Goal: Transaction & Acquisition: Purchase product/service

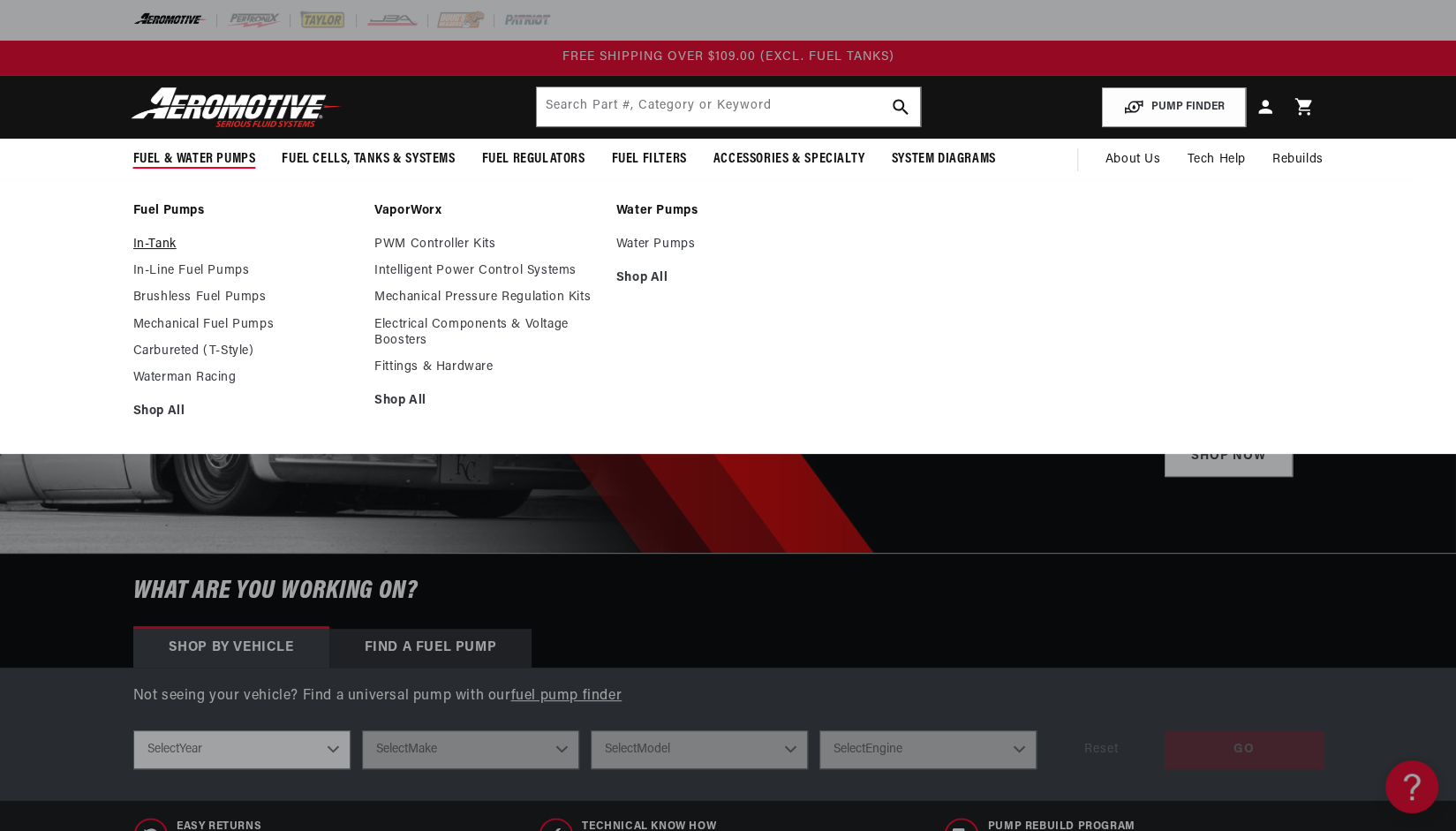
click at [161, 246] on link "In-Tank" at bounding box center [246, 245] width 225 height 16
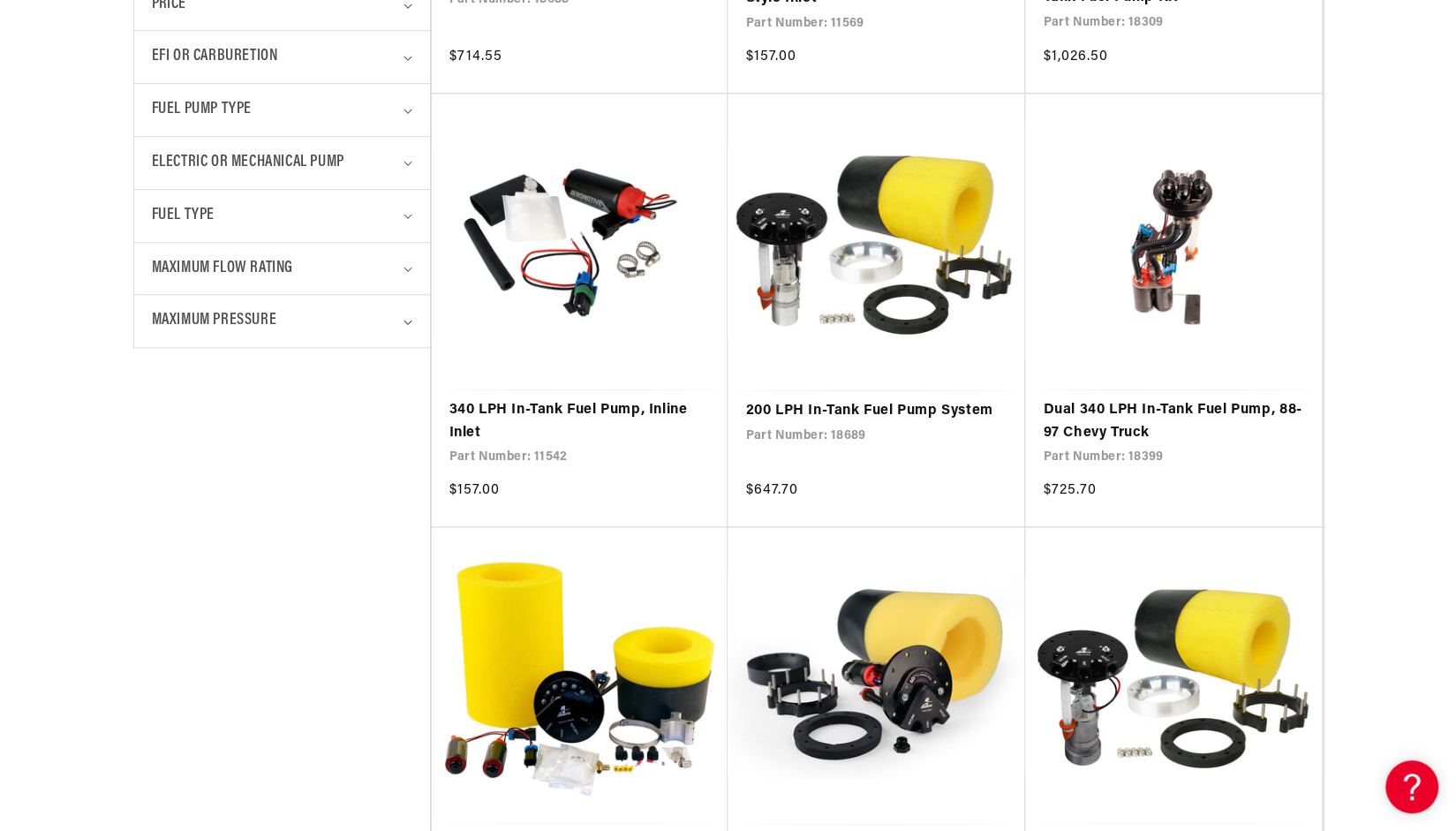
scroll to position [883, 0]
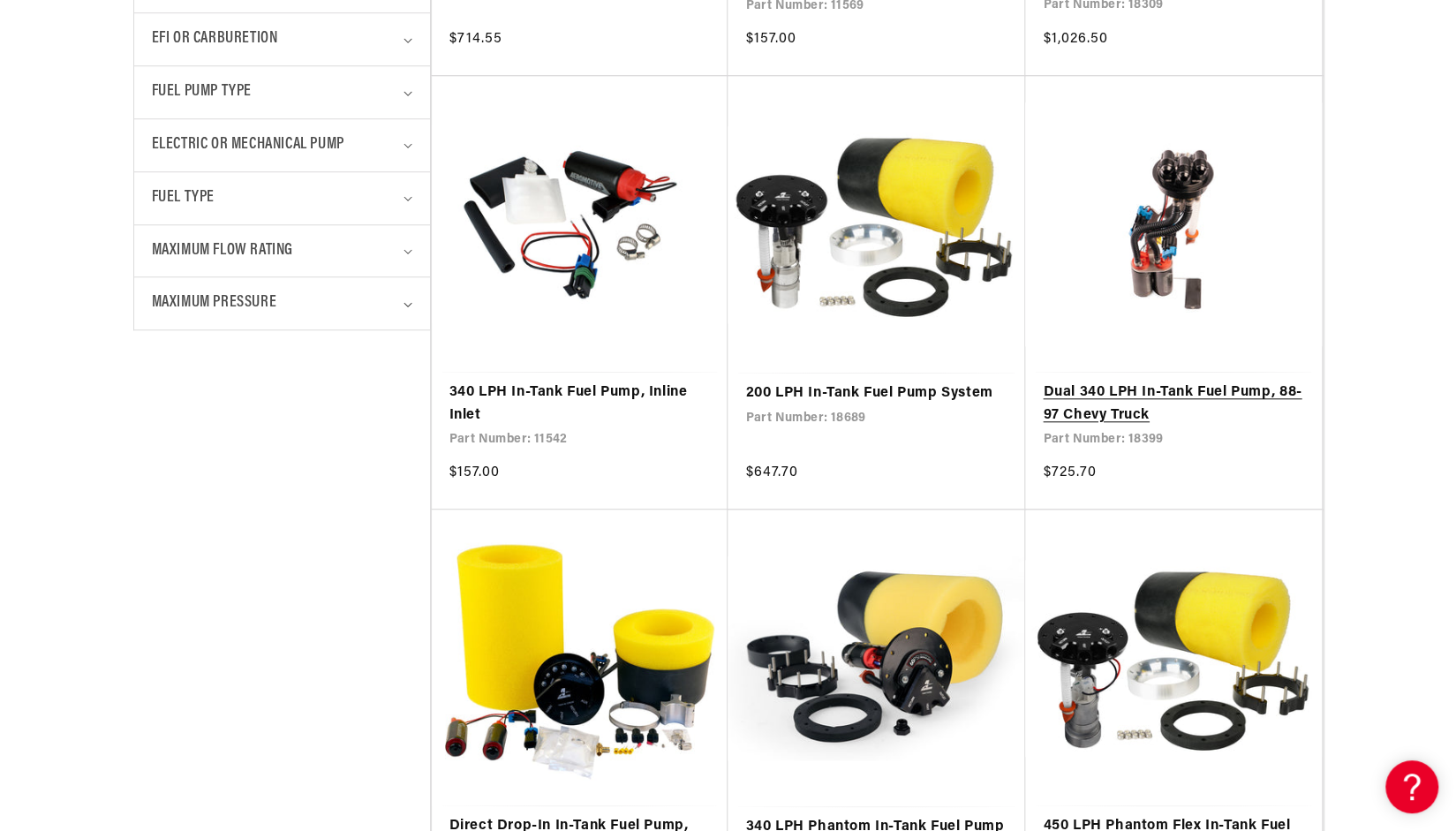
click at [1107, 398] on link "Dual 340 LPH In-Tank Fuel Pump, 88-97 Chevy Truck" at bounding box center [1173, 403] width 262 height 45
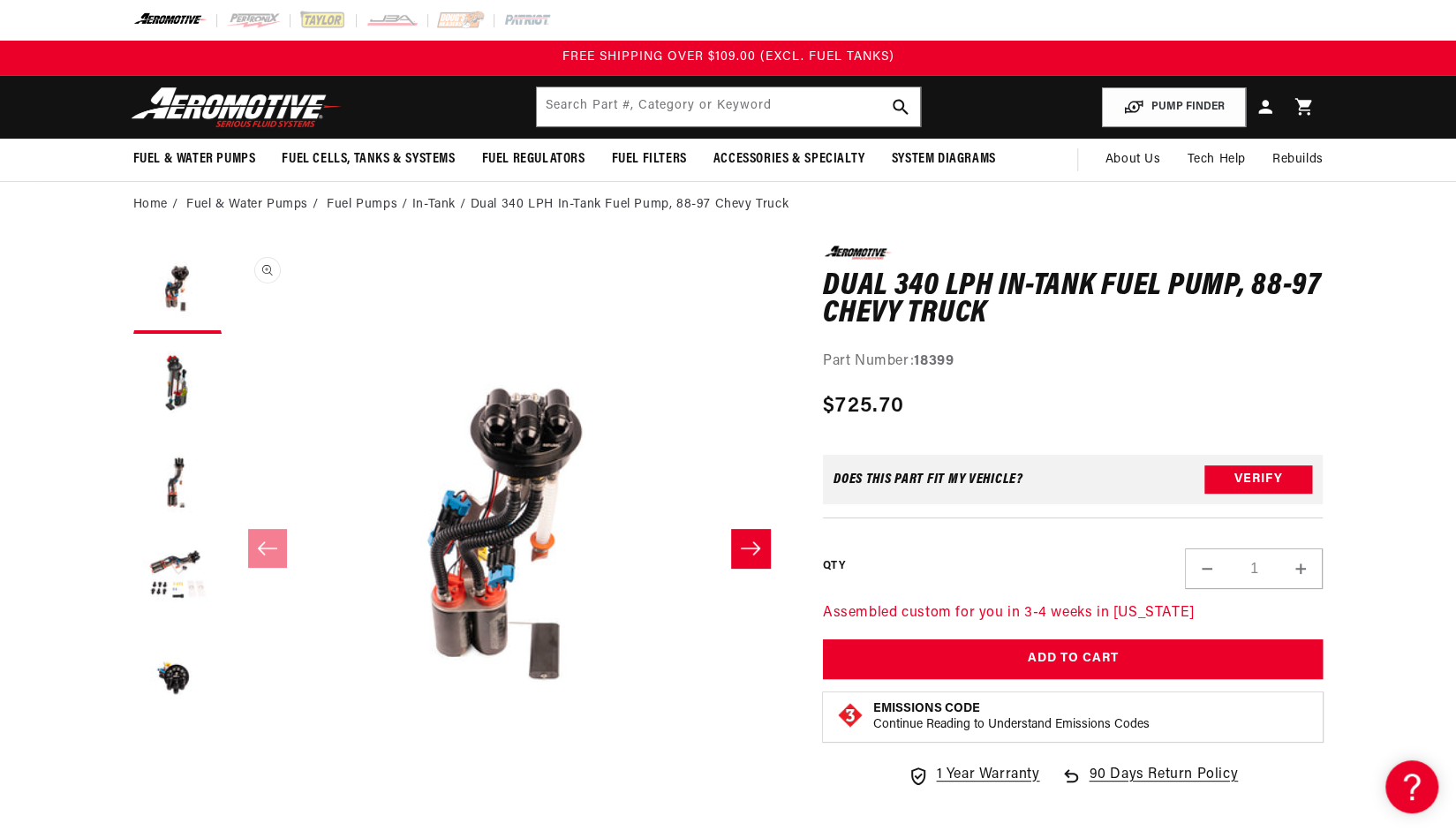
click at [231, 804] on button "Open media 1 in modal" at bounding box center [231, 804] width 0 height 0
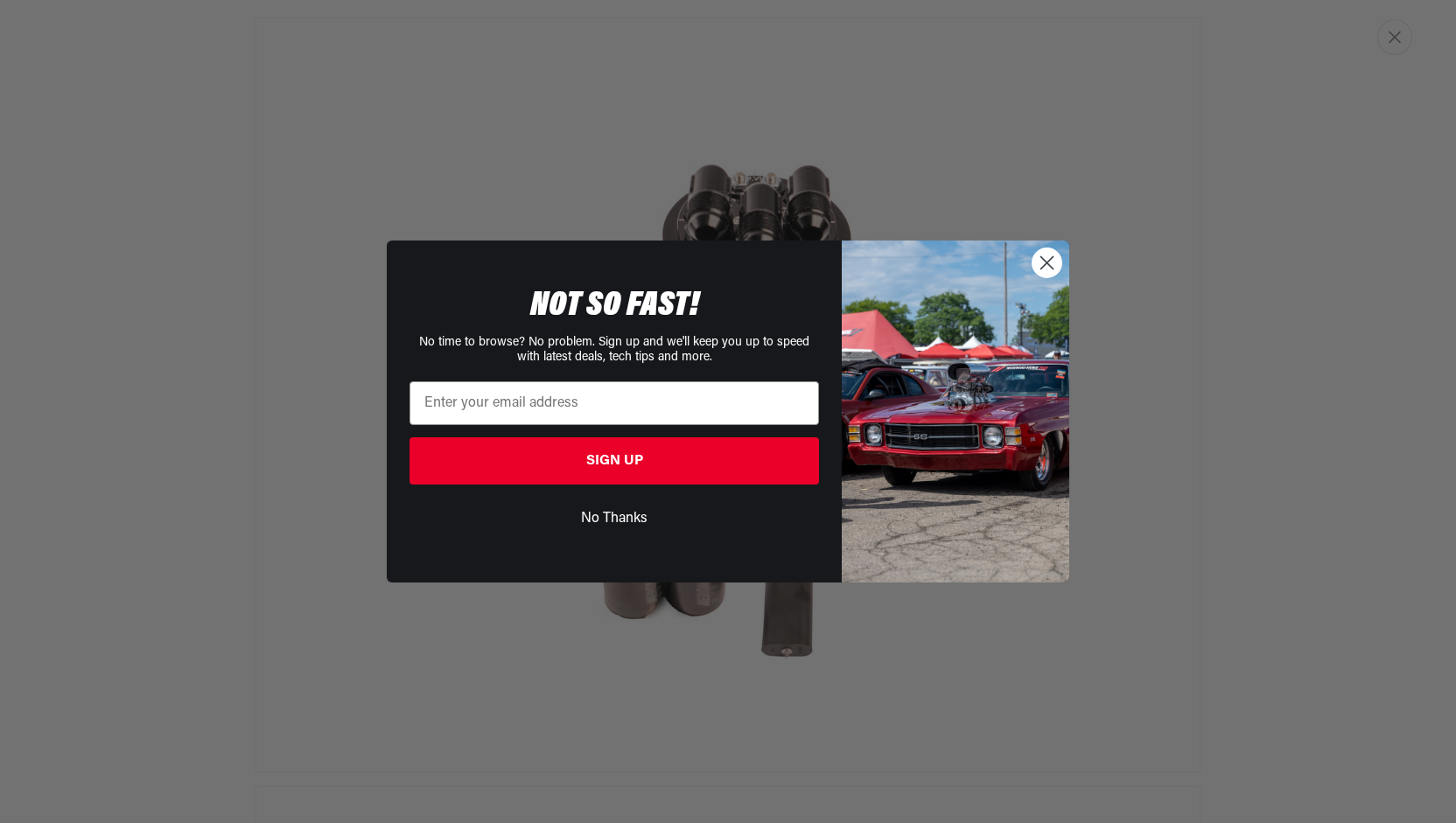
click at [1042, 260] on icon "Close dialog" at bounding box center [1047, 264] width 12 height 12
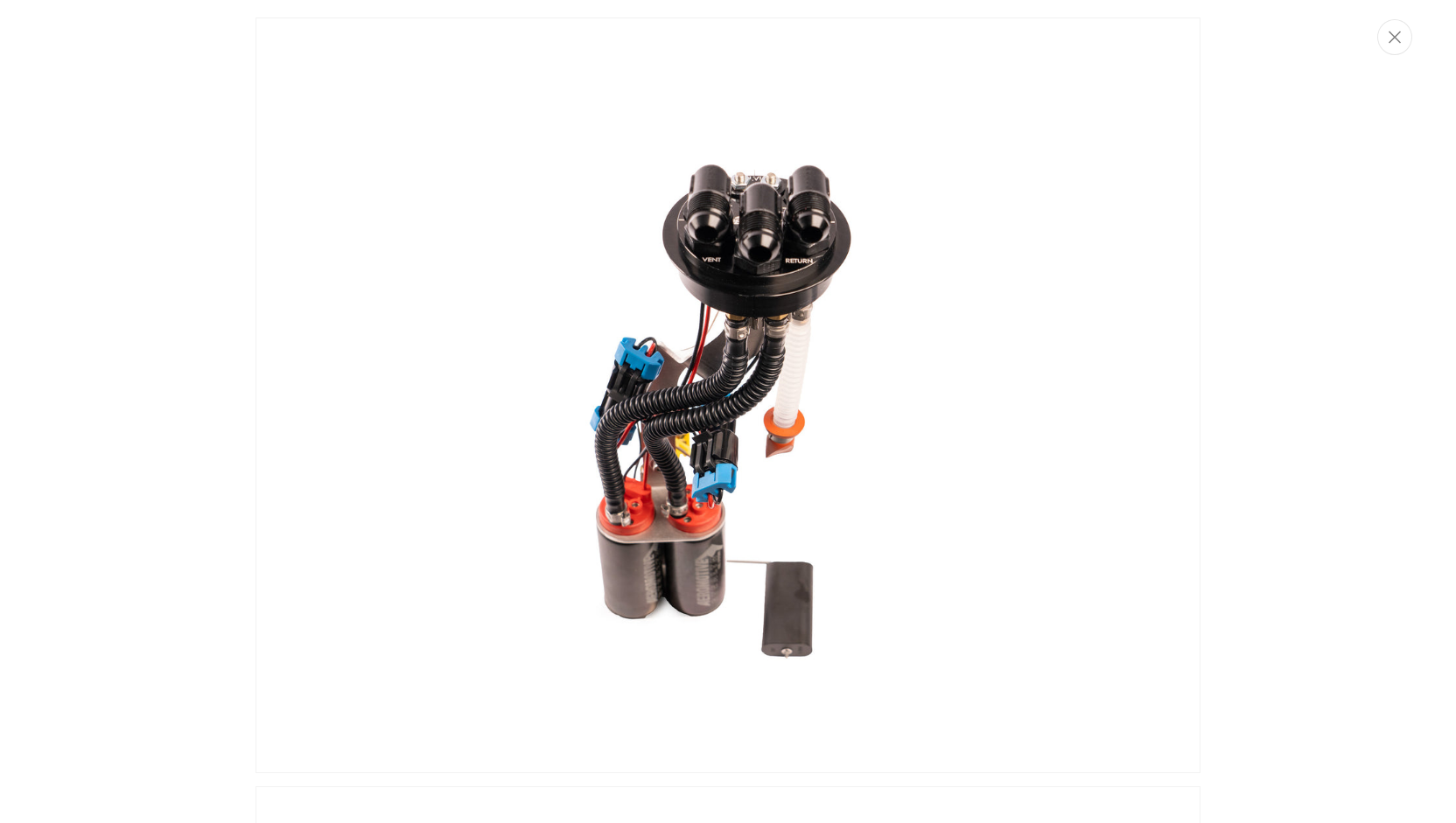
click at [768, 230] on img "Media gallery" at bounding box center [728, 395] width 944 height 756
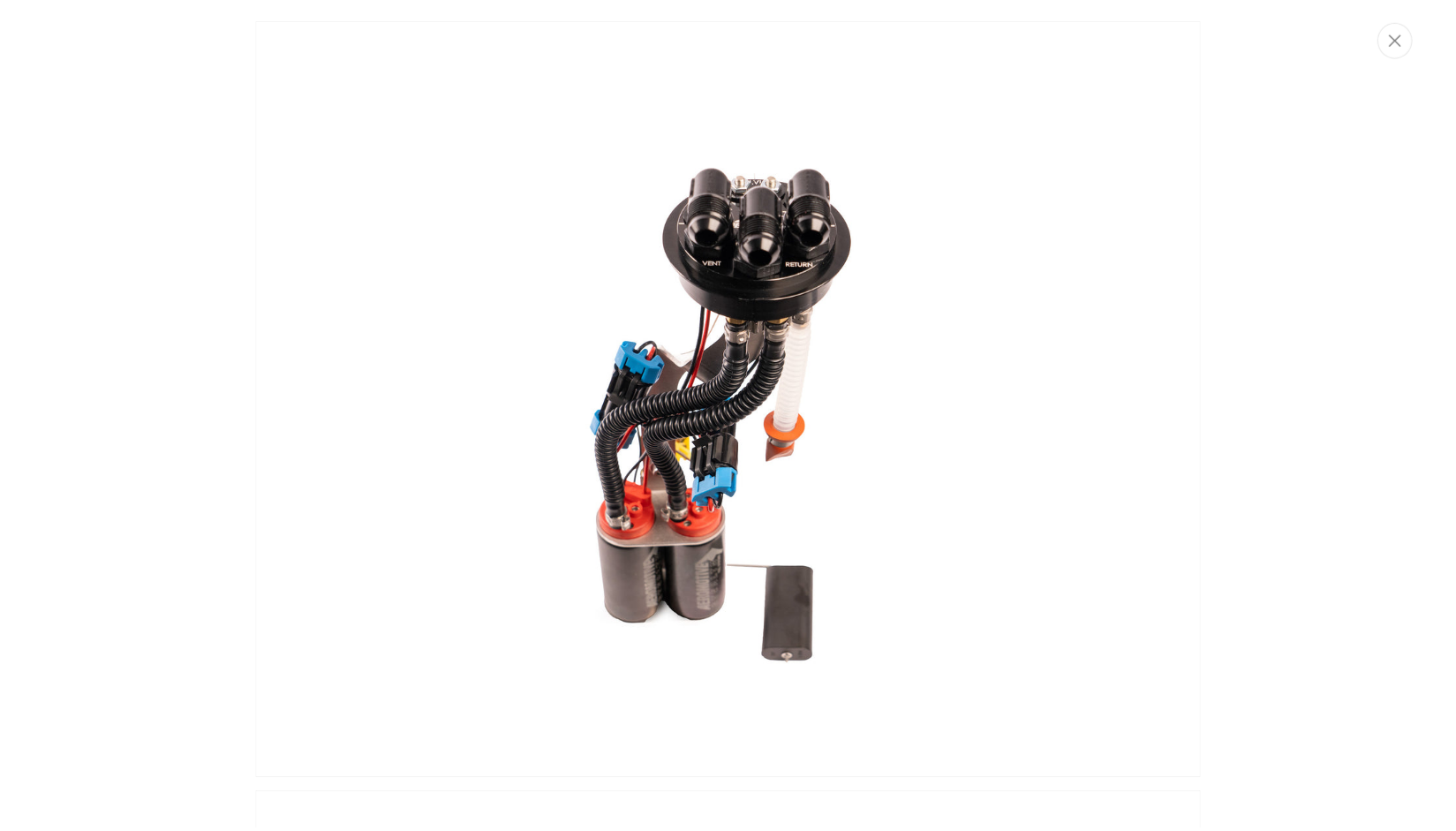
scroll to position [1, 0]
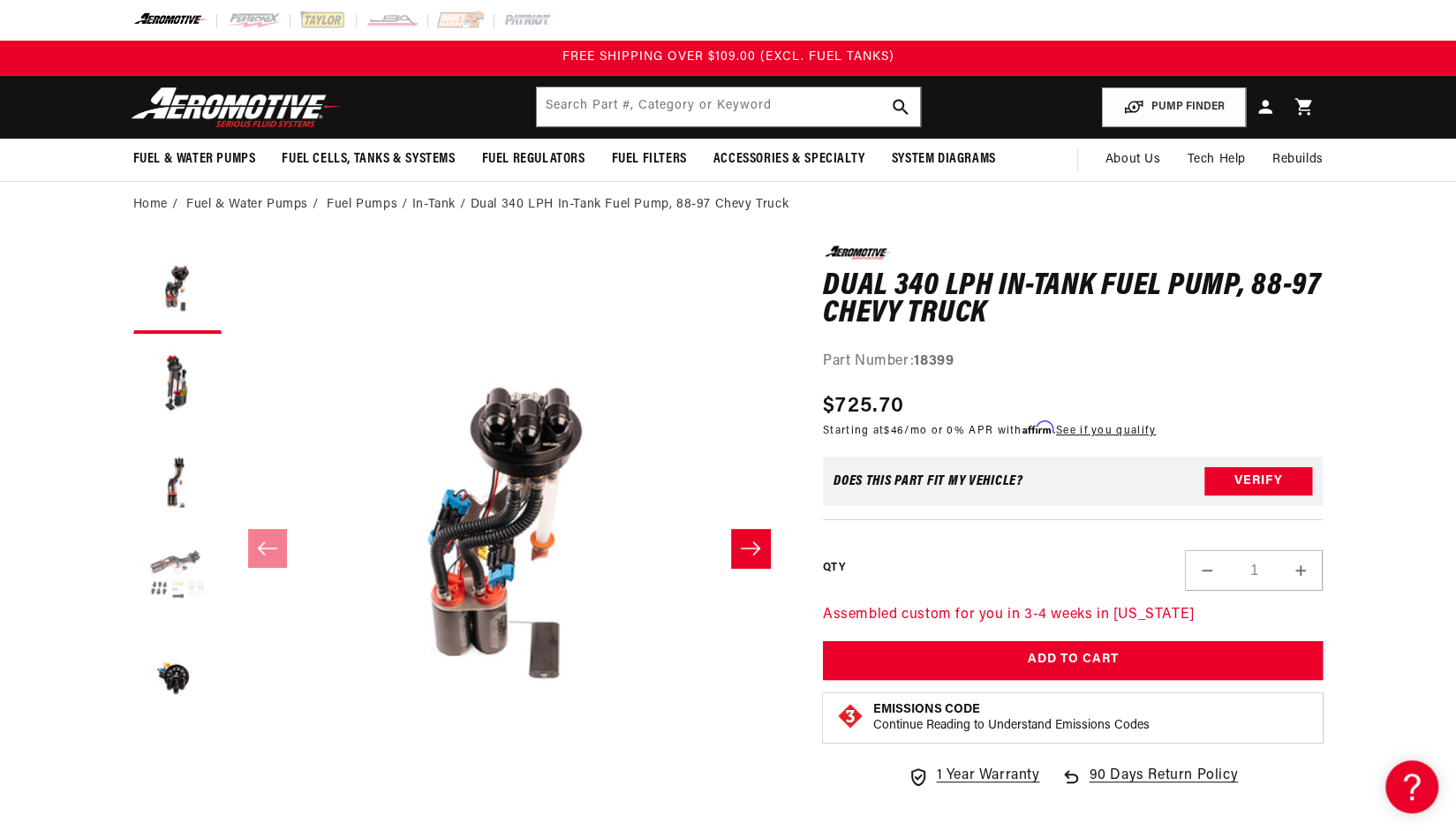
click at [175, 568] on button "Load image 4 in gallery view" at bounding box center [178, 581] width 88 height 88
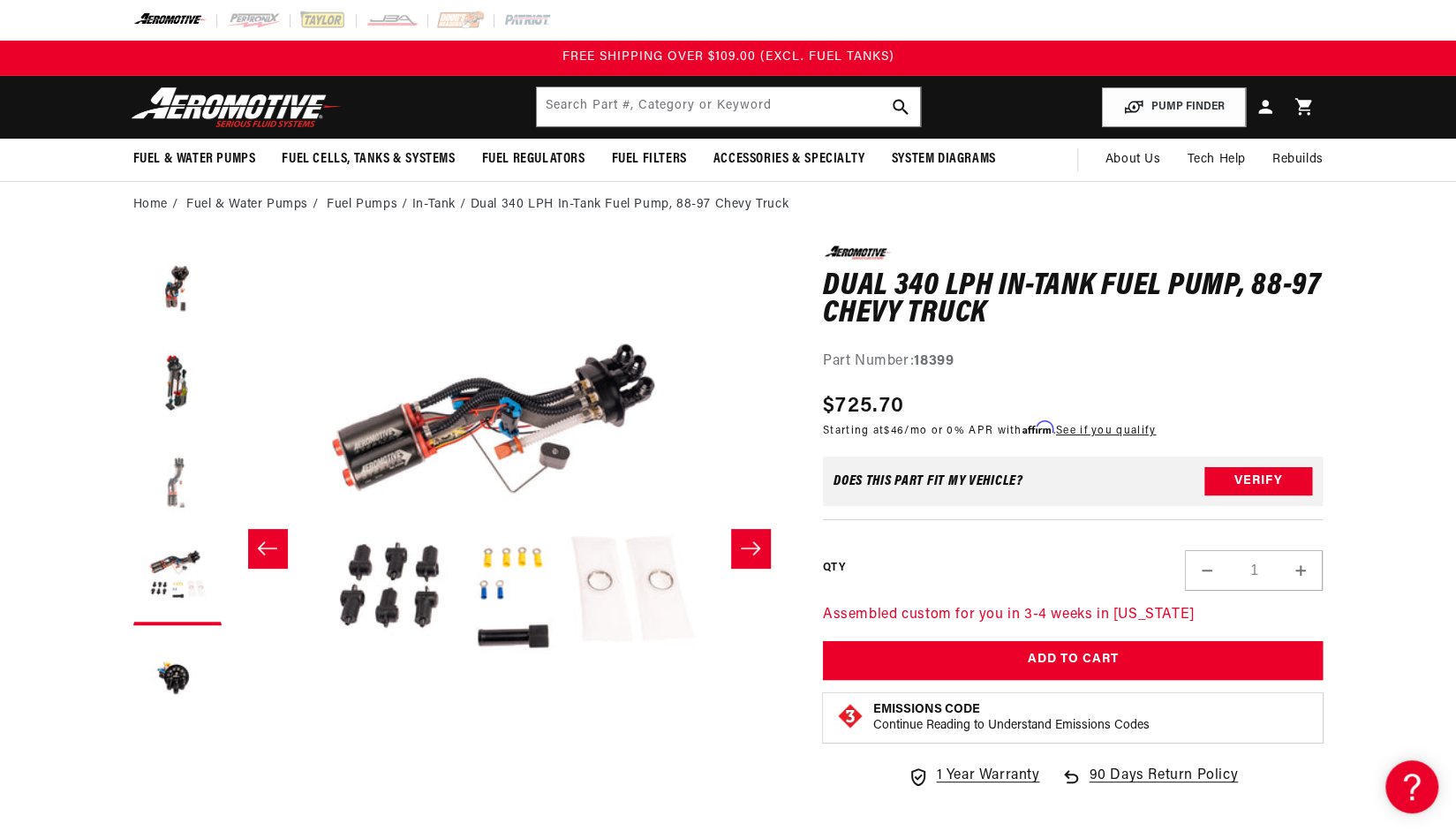
click at [179, 469] on button "Load image 3 in gallery view" at bounding box center [178, 484] width 88 height 88
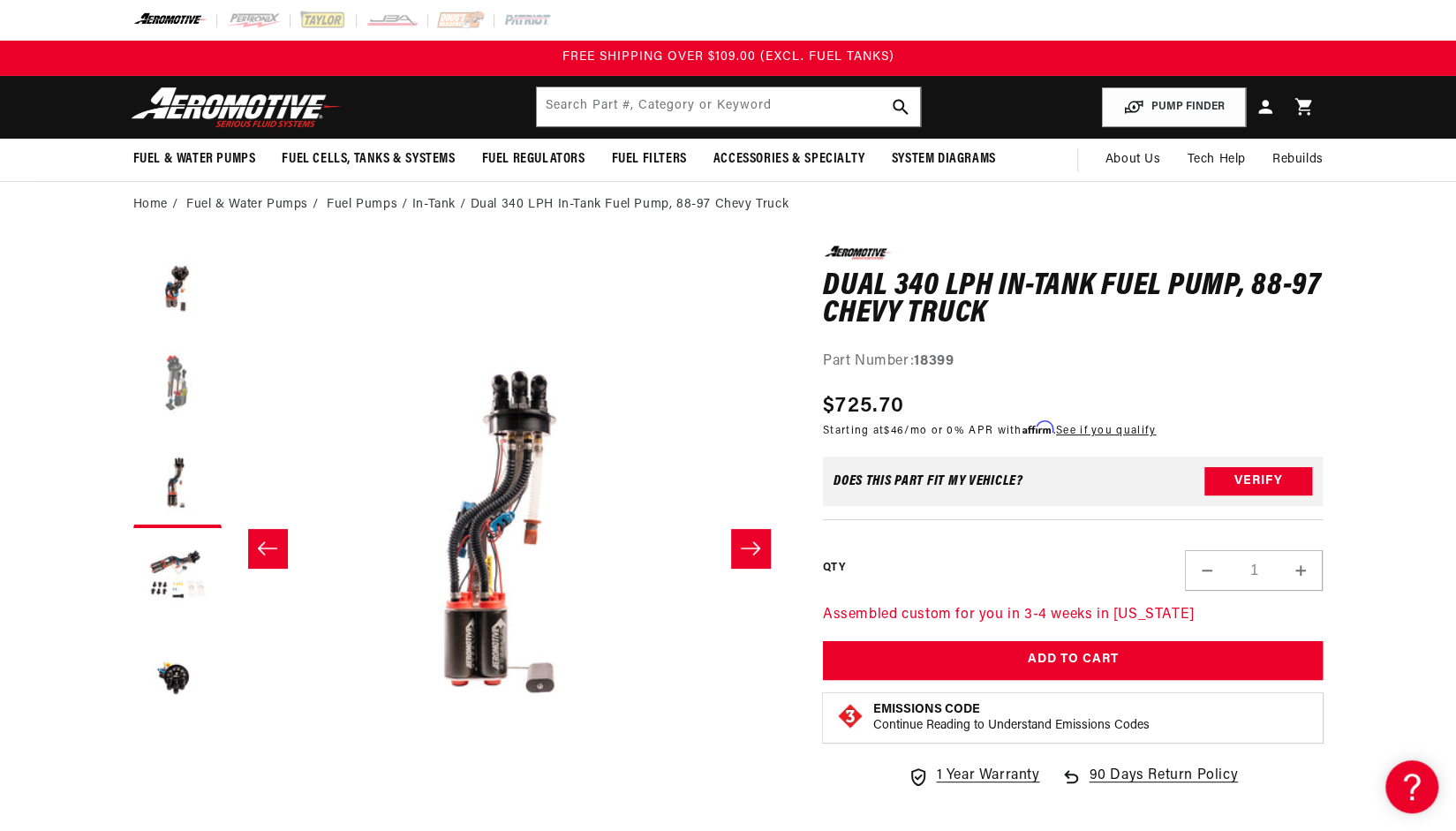
click at [178, 402] on button "Load image 2 in gallery view" at bounding box center [178, 386] width 88 height 88
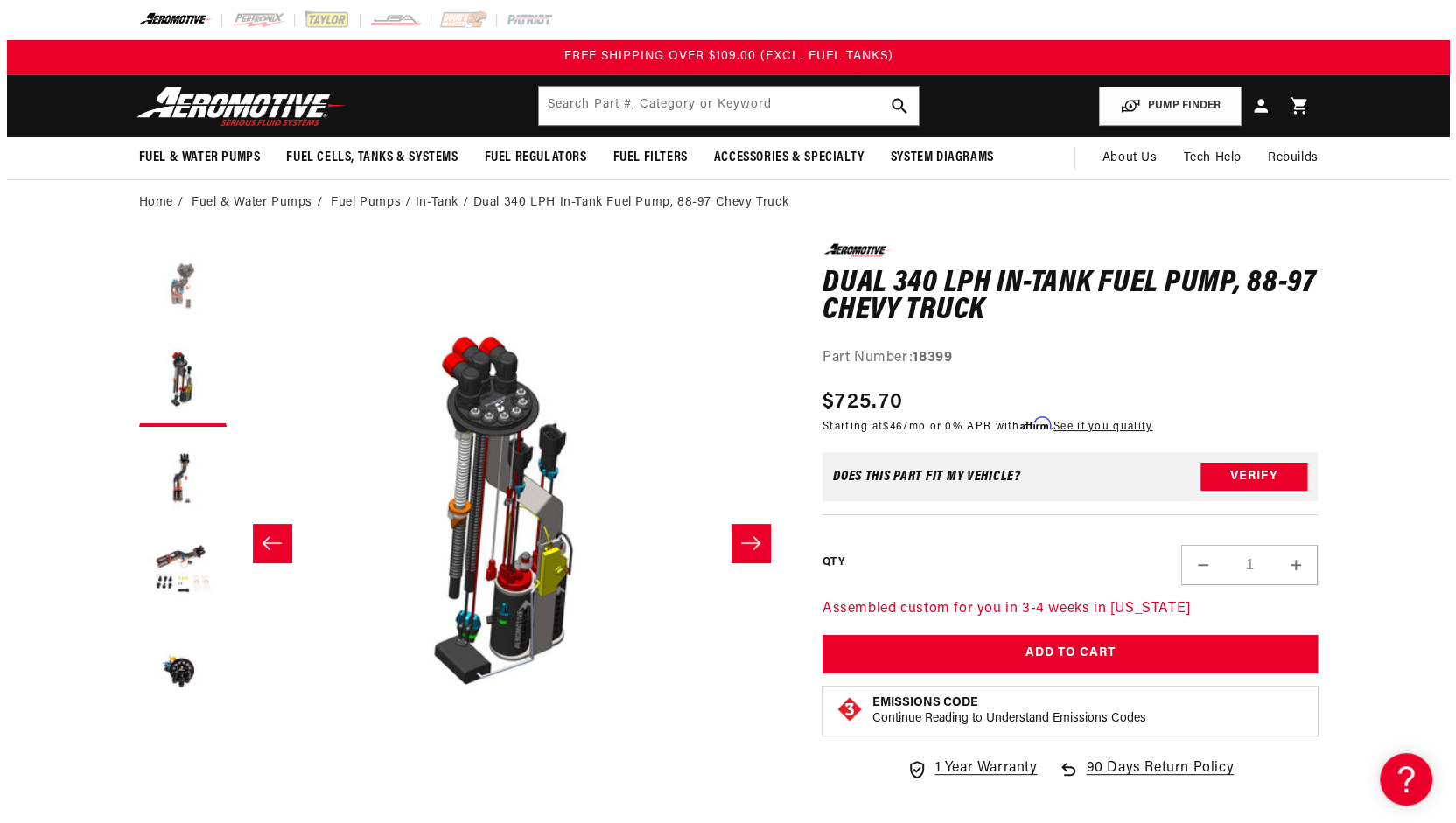
scroll to position [1, 552]
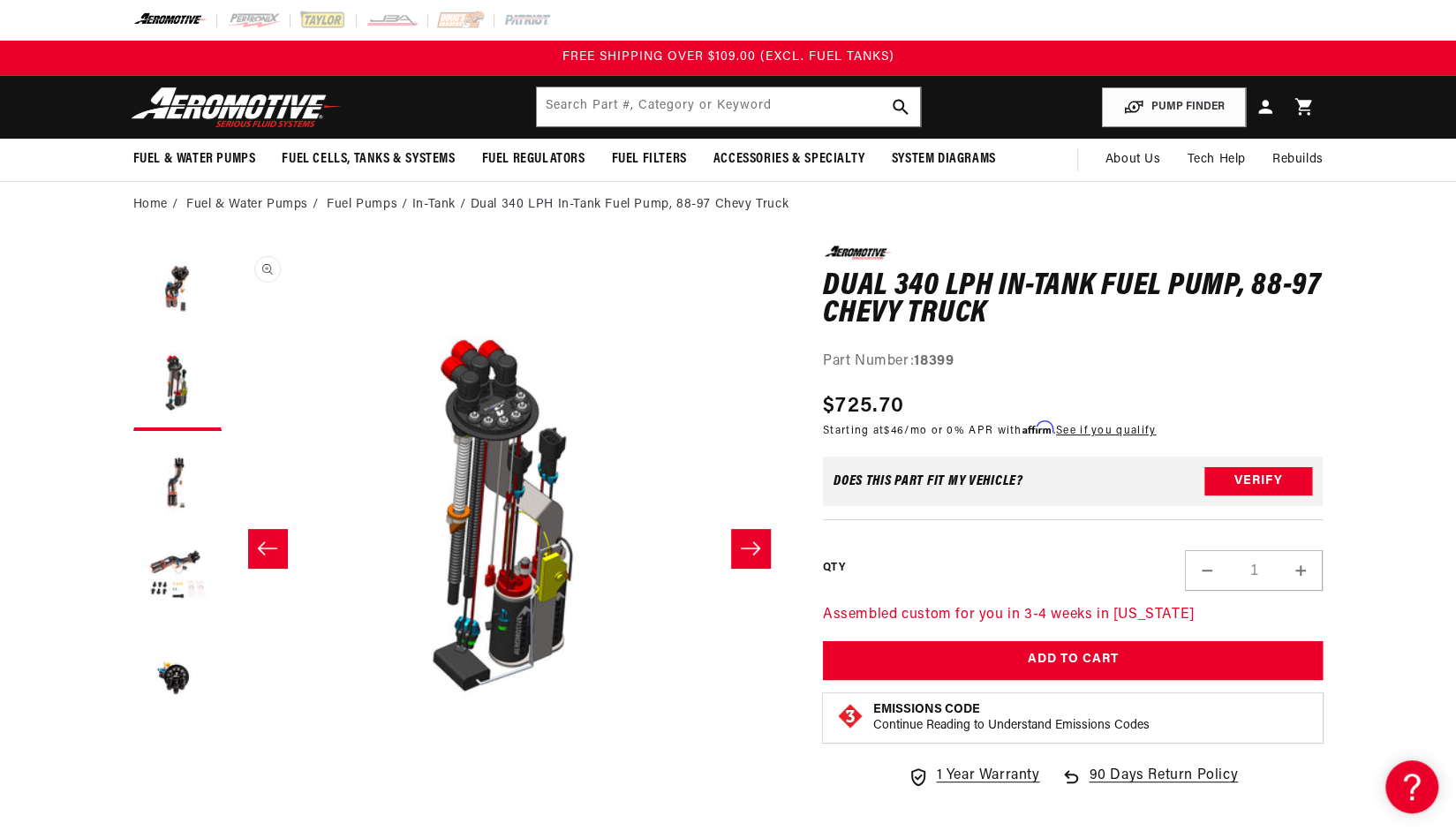
click at [231, 803] on button "Open media 2 in modal" at bounding box center [231, 803] width 0 height 0
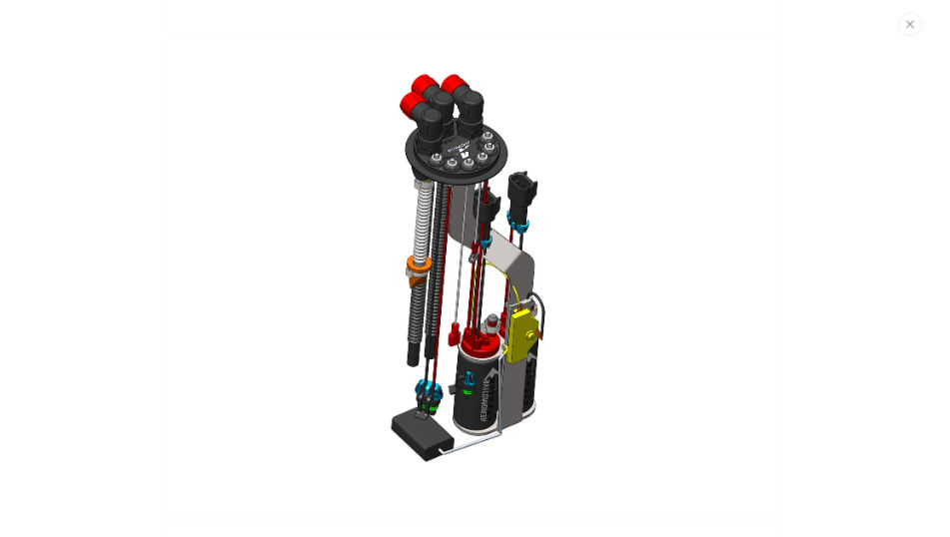
scroll to position [845, 0]
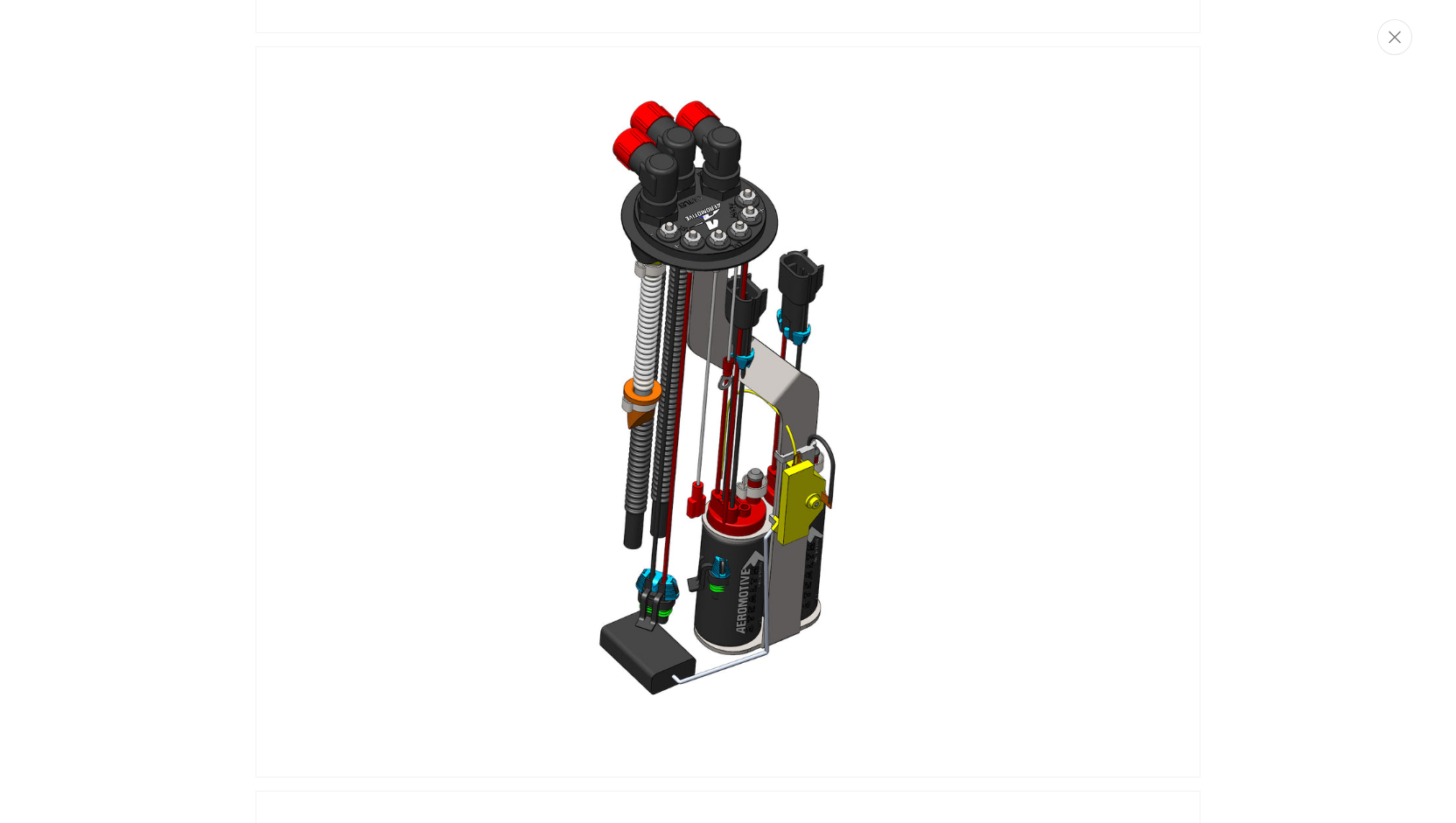
click at [719, 223] on img "Media gallery" at bounding box center [728, 412] width 944 height 730
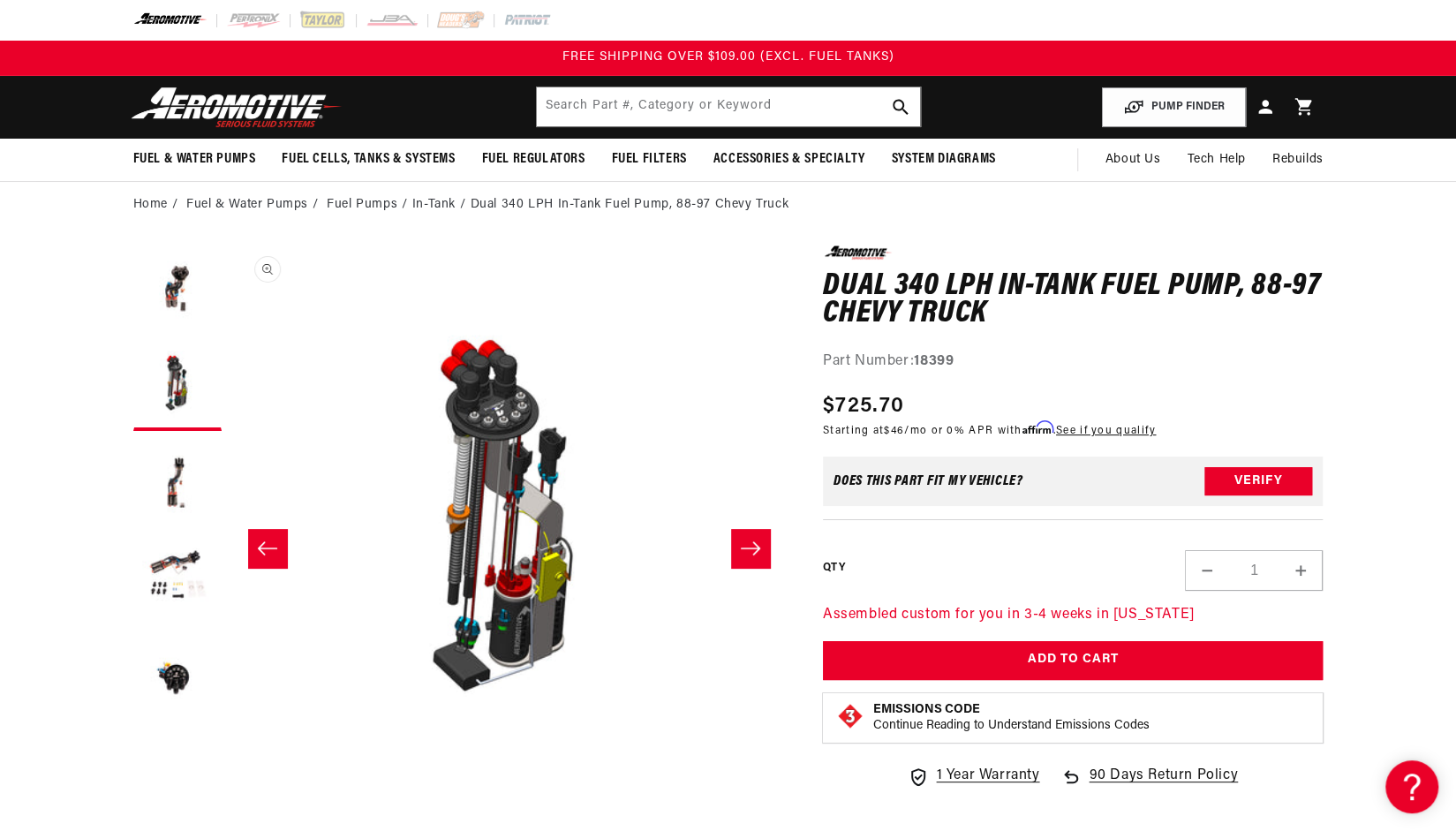
click at [231, 803] on button "Open media 2 in modal" at bounding box center [231, 803] width 0 height 0
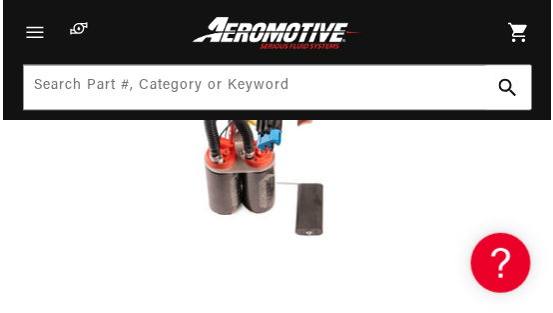
scroll to position [552, 0]
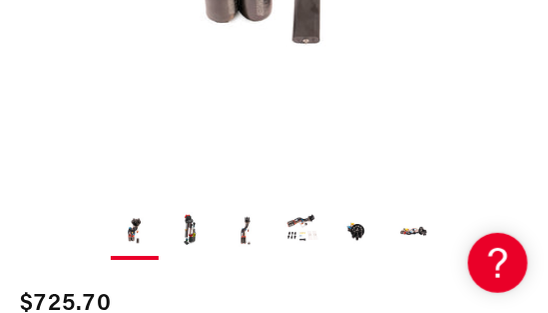
scroll to position [785, 0]
